Goal: Communication & Community: Participate in discussion

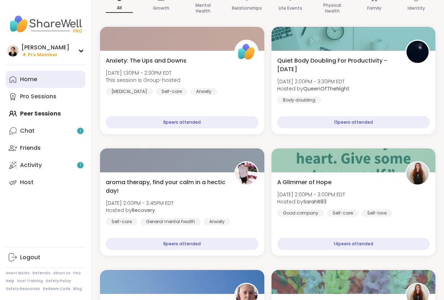
click at [25, 81] on div "Home" at bounding box center [28, 79] width 17 height 8
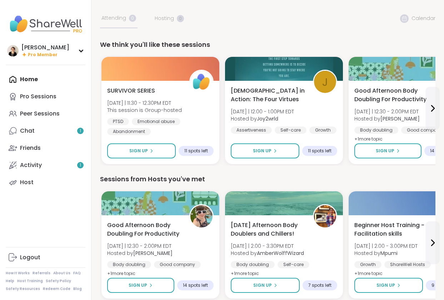
click at [28, 82] on div "Home Pro Sessions Peer Sessions Chat 1 Friends Activity 1 Host" at bounding box center [46, 131] width 80 height 120
click at [29, 78] on div "Home Pro Sessions Peer Sessions Chat 1 Friends Activity 1 Host" at bounding box center [46, 131] width 80 height 120
click at [24, 79] on div "Home Pro Sessions Peer Sessions Chat 1 Friends Activity 1 Host" at bounding box center [46, 131] width 80 height 120
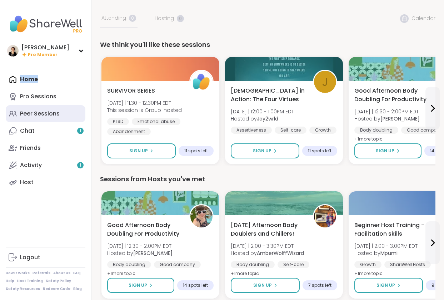
click at [22, 115] on div "Peer Sessions" at bounding box center [40, 114] width 40 height 8
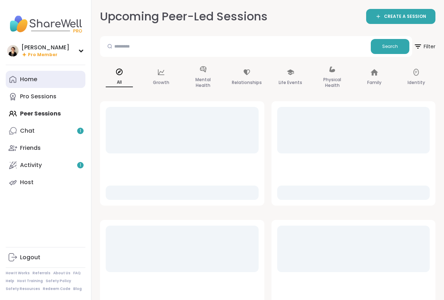
click at [30, 84] on link "Home" at bounding box center [46, 79] width 80 height 17
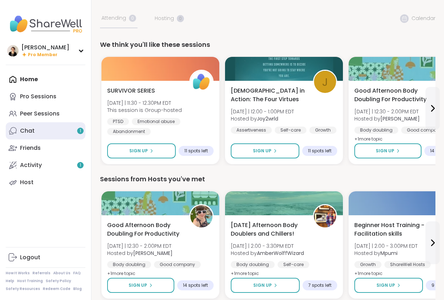
click at [23, 134] on div "Chat 1" at bounding box center [27, 131] width 15 height 8
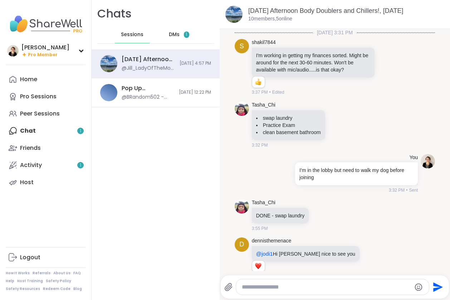
scroll to position [389, 0]
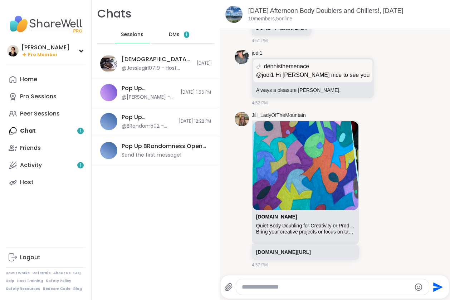
click at [172, 39] on div "DMs 1" at bounding box center [179, 34] width 35 height 17
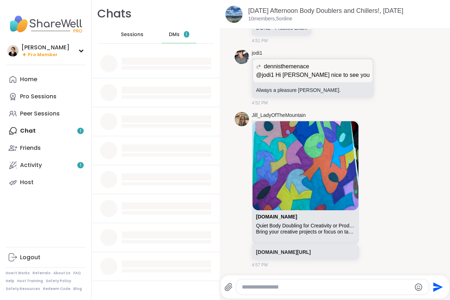
click at [169, 38] on span "DMs" at bounding box center [174, 34] width 11 height 7
click at [130, 35] on span "Sessions" at bounding box center [132, 34] width 23 height 7
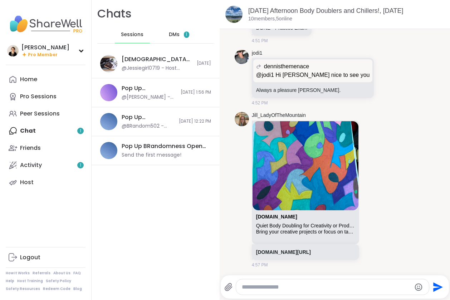
click at [169, 36] on span "DMs" at bounding box center [174, 34] width 11 height 7
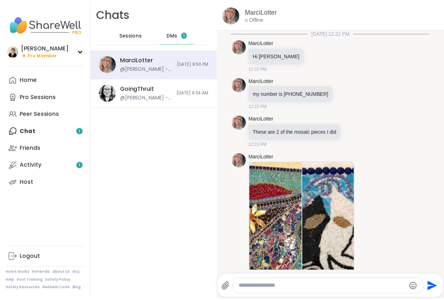
scroll to position [407, 0]
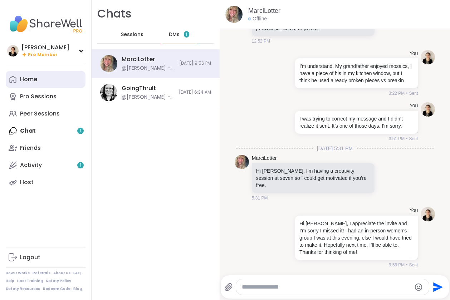
click at [28, 77] on div "Home" at bounding box center [28, 79] width 17 height 8
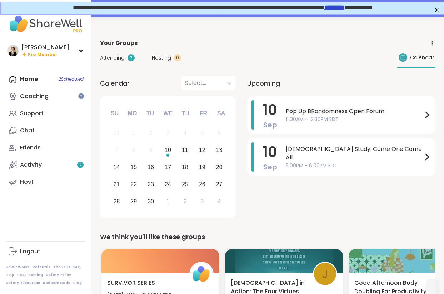
click at [115, 56] on span "Attending" at bounding box center [112, 58] width 25 height 8
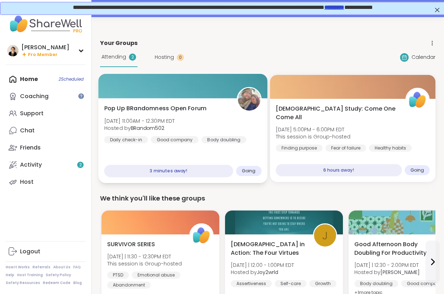
click at [162, 97] on div at bounding box center [182, 86] width 169 height 24
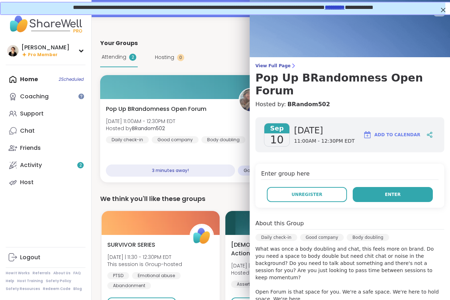
click at [358, 187] on button "Enter" at bounding box center [392, 194] width 80 height 15
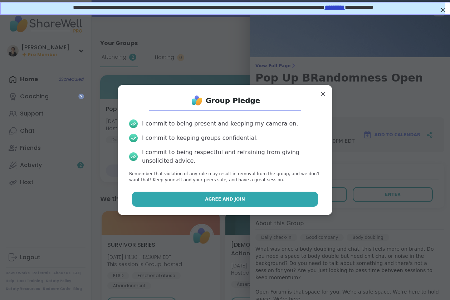
click at [289, 199] on button "Agree and Join" at bounding box center [225, 199] width 186 height 15
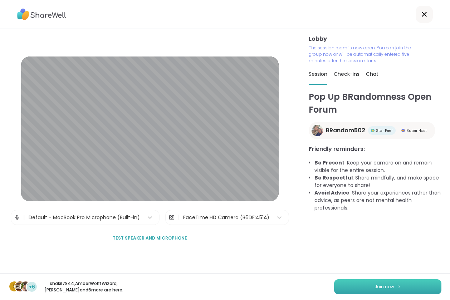
click at [374, 283] on span "Join now" at bounding box center [384, 286] width 20 height 6
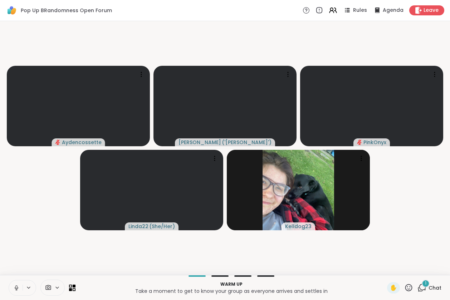
click at [16, 287] on icon at bounding box center [16, 287] width 6 height 6
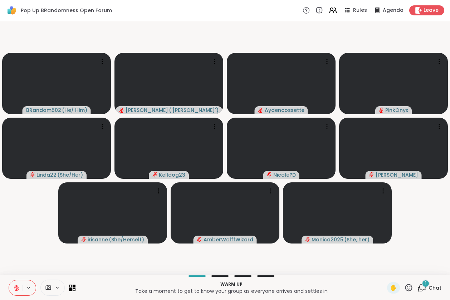
click at [417, 287] on icon at bounding box center [421, 287] width 9 height 9
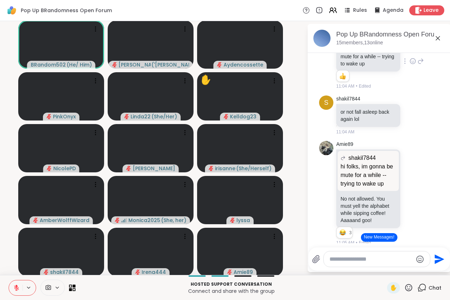
scroll to position [441, 0]
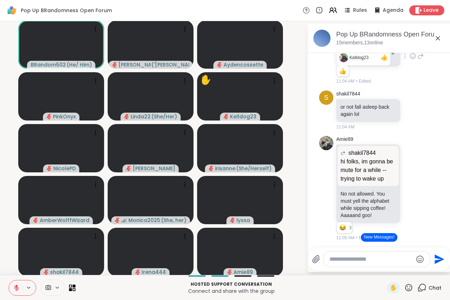
click at [339, 74] on div "Reactions: like" at bounding box center [342, 71] width 6 height 6
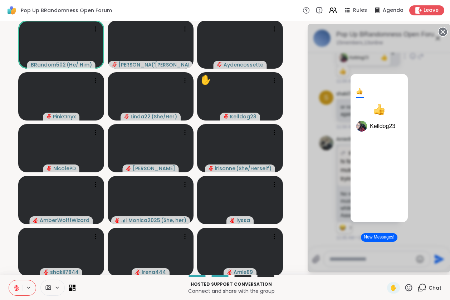
click at [356, 91] on div at bounding box center [359, 91] width 6 height 6
click at [376, 108] on div at bounding box center [378, 109] width 11 height 11
click at [313, 91] on div "1 Kelldog23" at bounding box center [378, 148] width 143 height 248
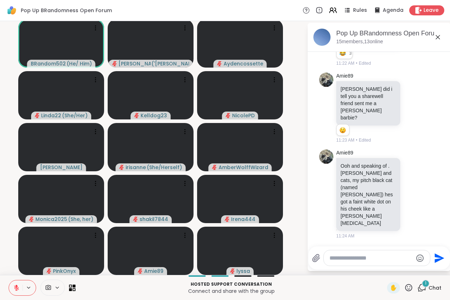
scroll to position [2424, 0]
click at [15, 289] on icon at bounding box center [16, 287] width 6 height 6
click at [14, 287] on icon at bounding box center [16, 287] width 6 height 6
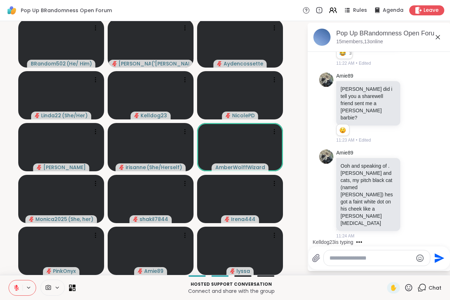
scroll to position [2505, 0]
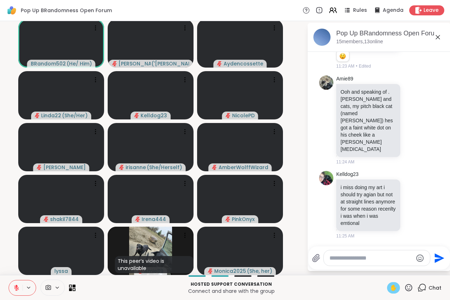
click at [390, 289] on span "✋" at bounding box center [393, 287] width 7 height 9
click at [363, 256] on textarea "Type your message" at bounding box center [370, 257] width 83 height 7
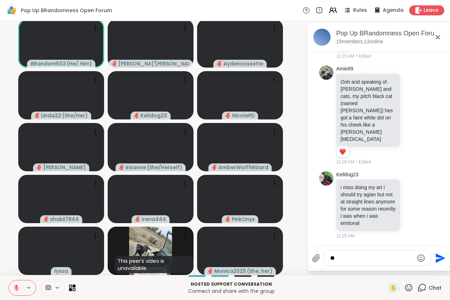
type textarea "*"
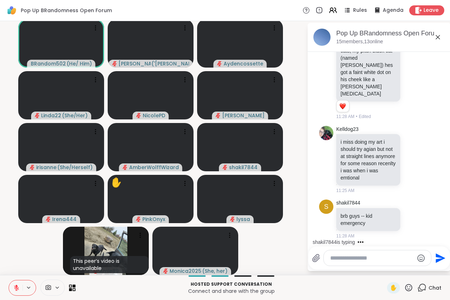
scroll to position [2560, 0]
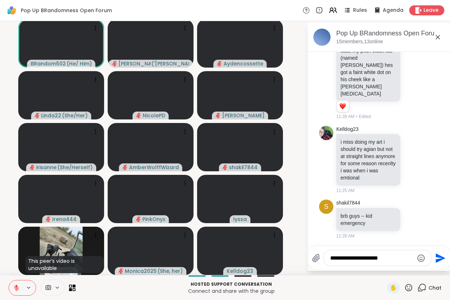
type textarea "**********"
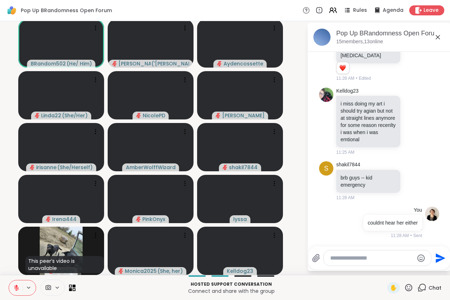
scroll to position [2616, 0]
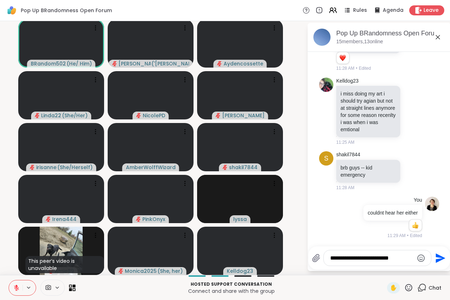
type textarea "**********"
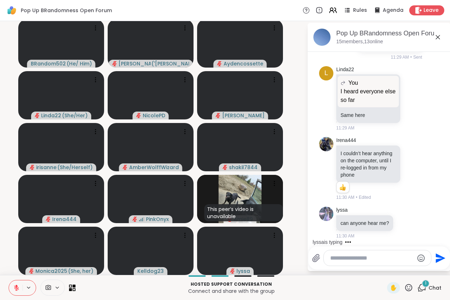
scroll to position [2854, 0]
click at [274, 130] on icon at bounding box center [274, 131] width 7 height 7
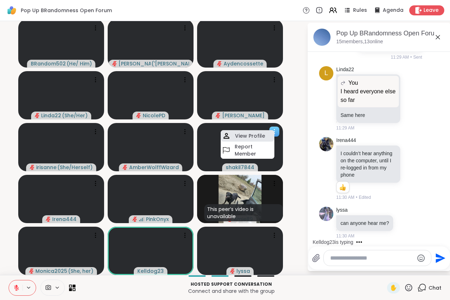
scroll to position [2892, 0]
click at [269, 137] on div "View Profile" at bounding box center [247, 135] width 54 height 11
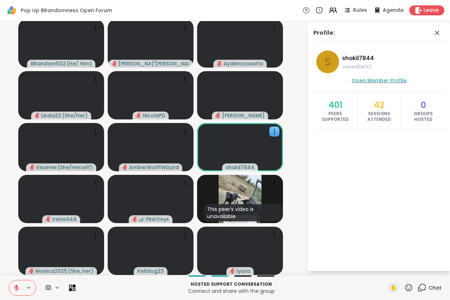
click at [366, 83] on span "Open Member Profile" at bounding box center [378, 80] width 55 height 7
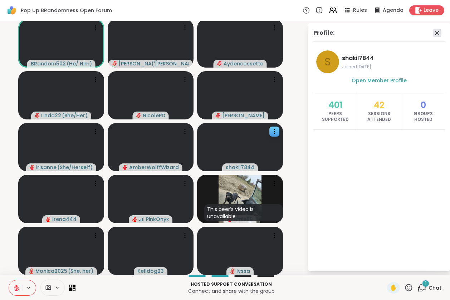
click at [435, 32] on icon at bounding box center [437, 33] width 4 height 4
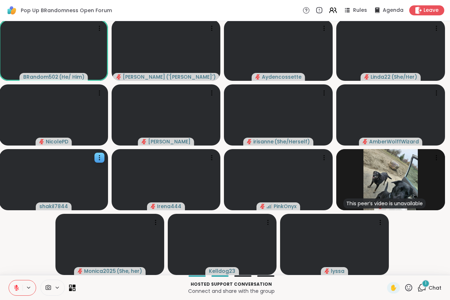
click at [417, 287] on icon at bounding box center [421, 287] width 9 height 9
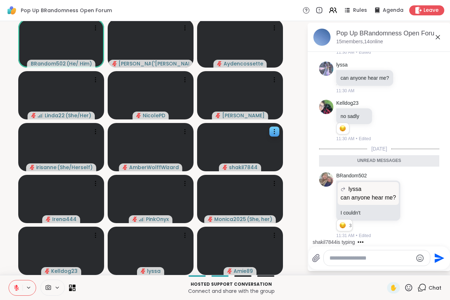
scroll to position [3036, 0]
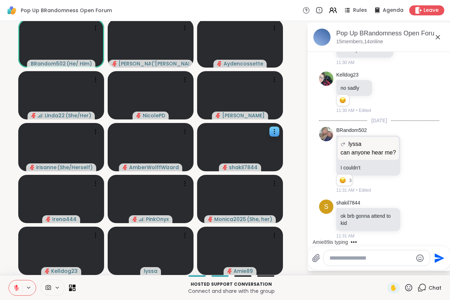
click at [336, 262] on div at bounding box center [376, 257] width 106 height 15
click at [337, 258] on textarea "Type your message" at bounding box center [370, 257] width 83 height 7
type textarea "*"
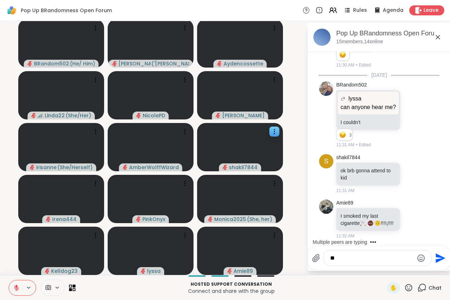
type textarea "*"
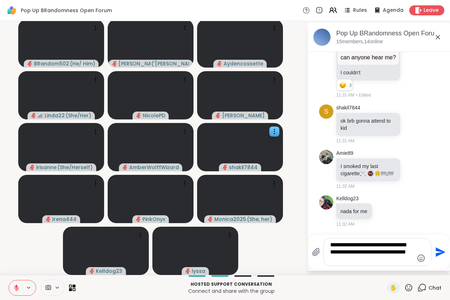
scroll to position [3198, 0]
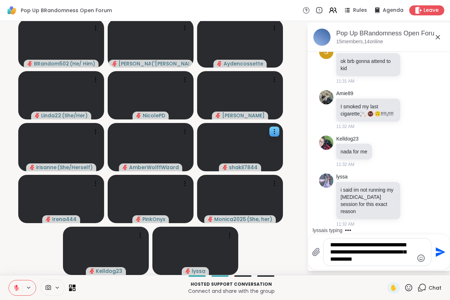
type textarea "**********"
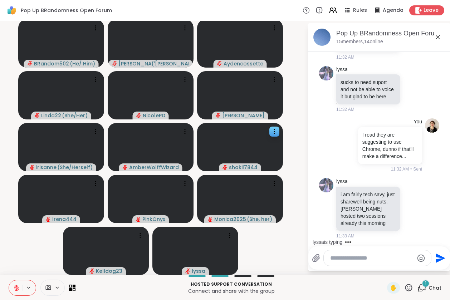
scroll to position [3379, 0]
click at [367, 258] on textarea "Type your message" at bounding box center [371, 257] width 83 height 7
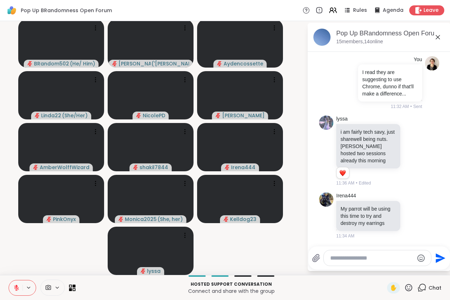
scroll to position [3556, 0]
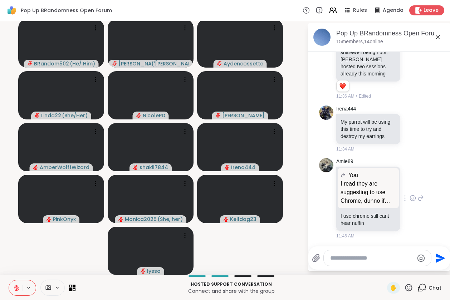
click at [409, 198] on icon at bounding box center [412, 197] width 6 height 7
click at [425, 187] on div "Select Reaction: Sad" at bounding box center [428, 186] width 6 height 6
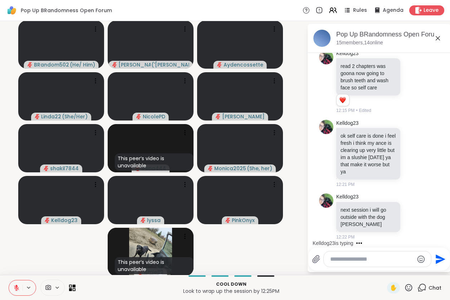
scroll to position [3779, 0]
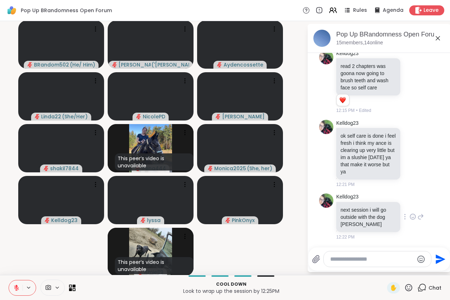
click at [409, 218] on icon at bounding box center [412, 216] width 6 height 7
click at [409, 205] on div "Select Reaction: Heart" at bounding box center [412, 205] width 6 height 6
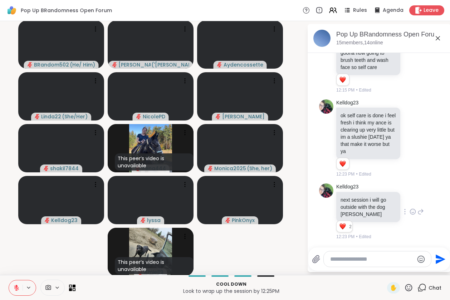
scroll to position [3800, 0]
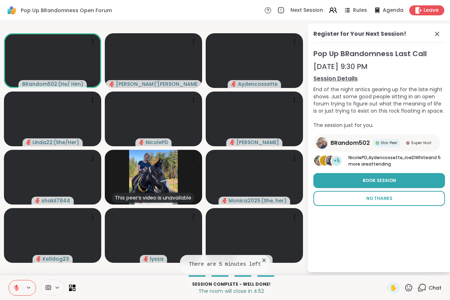
click at [380, 199] on span "No Thanks" at bounding box center [379, 198] width 26 height 6
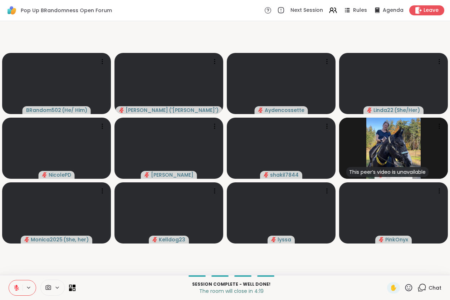
click at [417, 286] on icon at bounding box center [421, 287] width 9 height 9
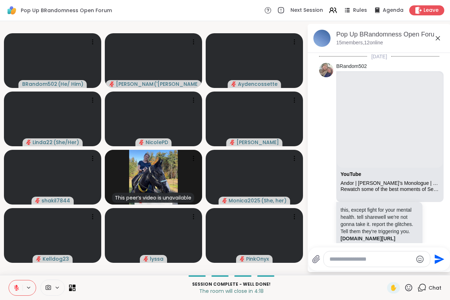
scroll to position [3793, 0]
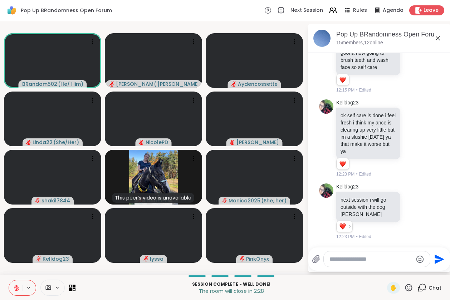
click at [12, 288] on button at bounding box center [16, 287] width 14 height 15
click at [14, 289] on icon at bounding box center [16, 287] width 6 height 6
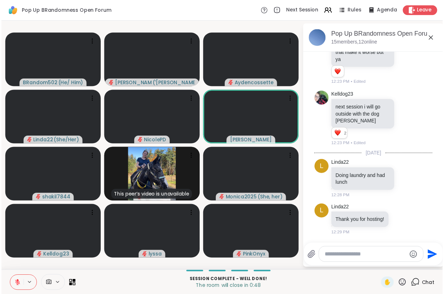
scroll to position [3890, 0]
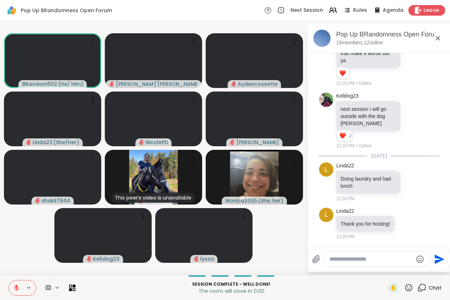
click at [425, 14] on span "Leave" at bounding box center [431, 11] width 16 height 8
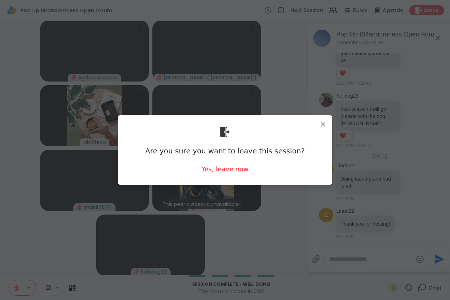
click at [214, 170] on div "Yes, leave now" at bounding box center [224, 168] width 47 height 9
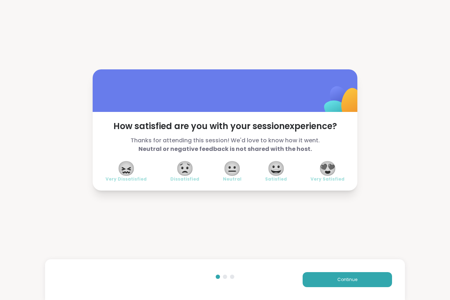
click at [324, 169] on span "😍" at bounding box center [327, 168] width 18 height 13
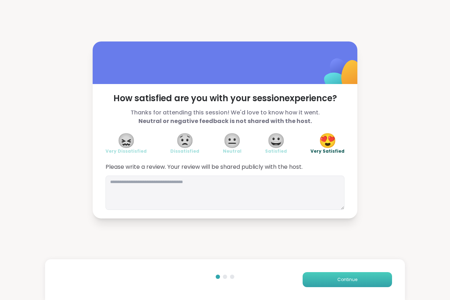
click at [337, 281] on span "Continue" at bounding box center [347, 279] width 20 height 6
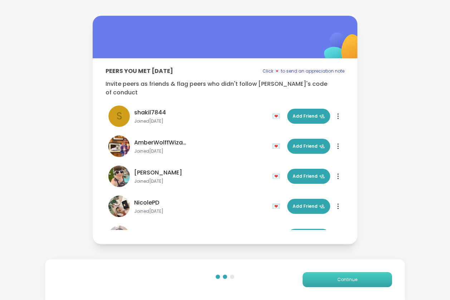
click at [337, 281] on span "Continue" at bounding box center [347, 279] width 20 height 6
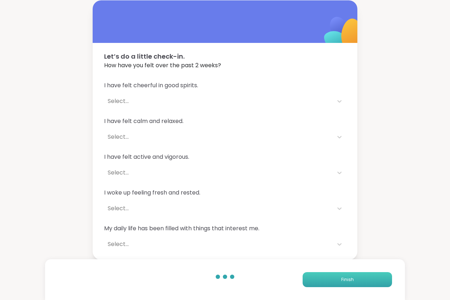
click at [341, 281] on span "Finish" at bounding box center [347, 279] width 13 height 6
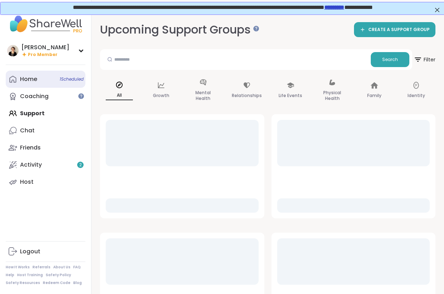
click at [31, 78] on div "Home 1 Scheduled" at bounding box center [28, 79] width 17 height 8
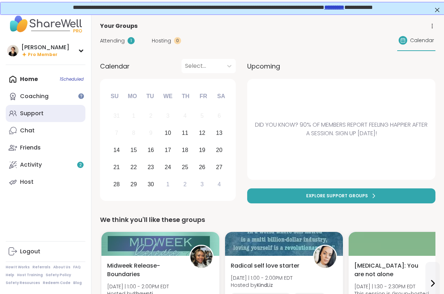
click at [35, 116] on div "Support" at bounding box center [32, 114] width 24 height 8
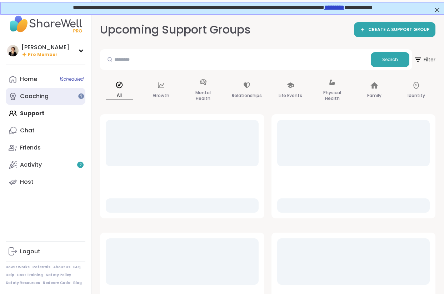
click at [39, 95] on div "Coaching" at bounding box center [34, 97] width 29 height 8
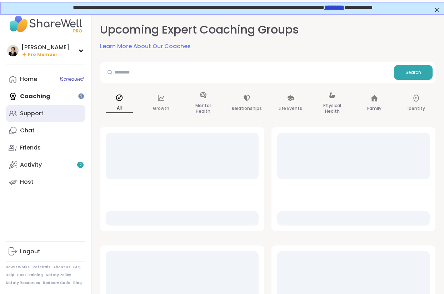
click at [43, 115] on div "Support" at bounding box center [32, 114] width 24 height 8
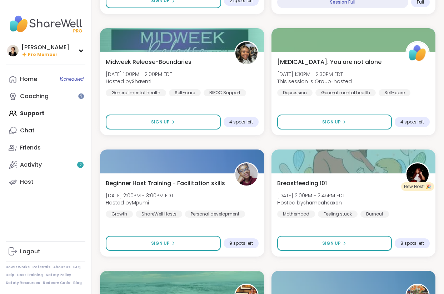
scroll to position [330, 0]
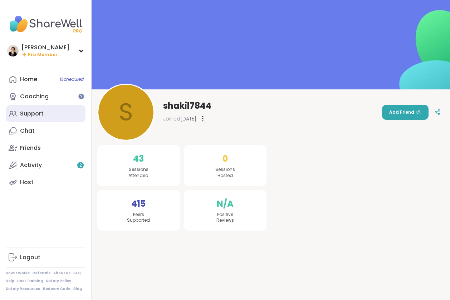
click at [36, 115] on div "Support" at bounding box center [32, 114] width 24 height 8
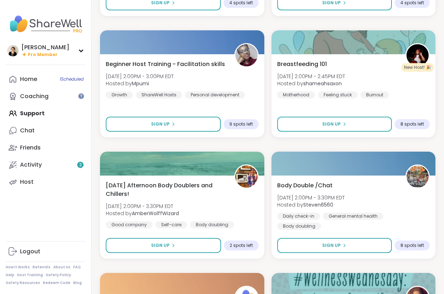
scroll to position [572, 0]
